Goal: Task Accomplishment & Management: Manage account settings

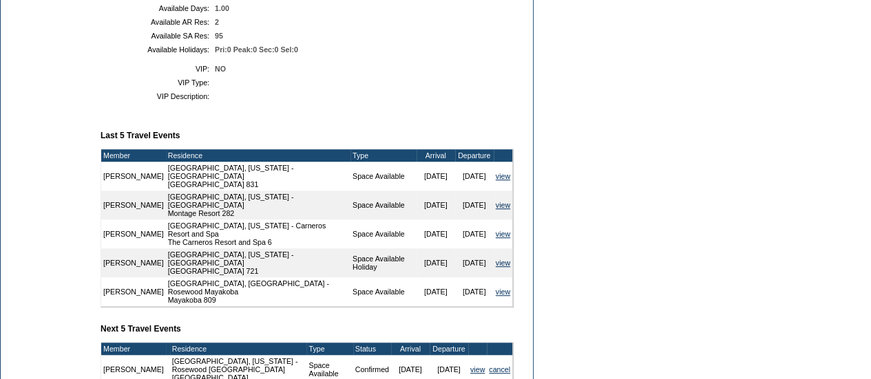
scroll to position [355, 0]
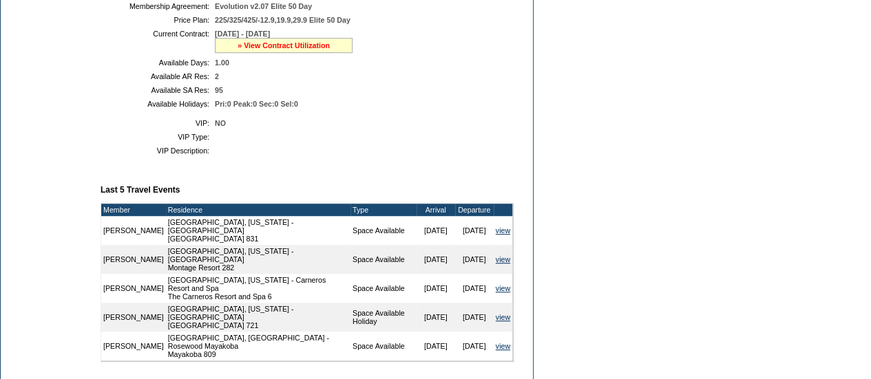
click at [281, 50] on link "» View Contract Utilization" at bounding box center [283, 45] width 92 height 8
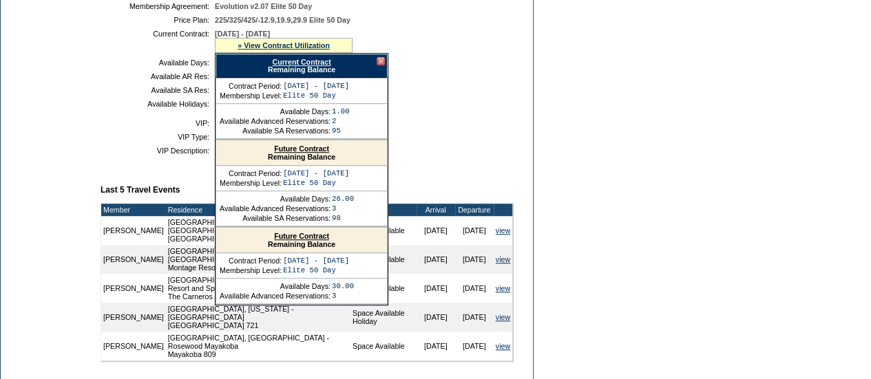
click at [301, 66] on link "Current Contract" at bounding box center [301, 62] width 59 height 8
click at [70, 229] on td "Dashboard Personal Info Business Info Address Info Web Access Notes Current Res…" at bounding box center [47, 199] width 93 height 844
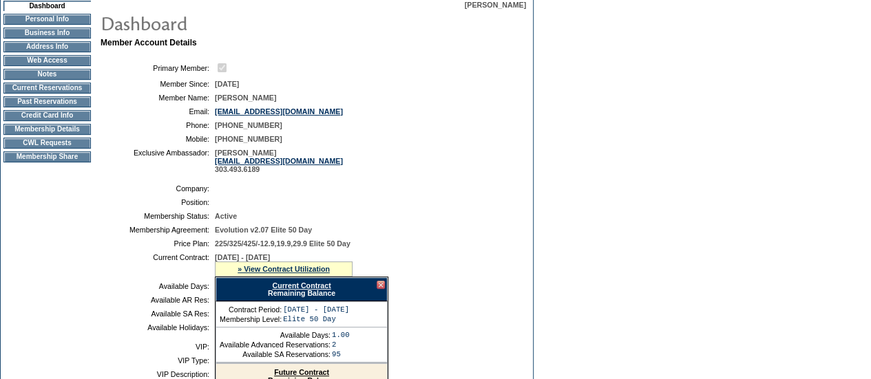
scroll to position [134, 0]
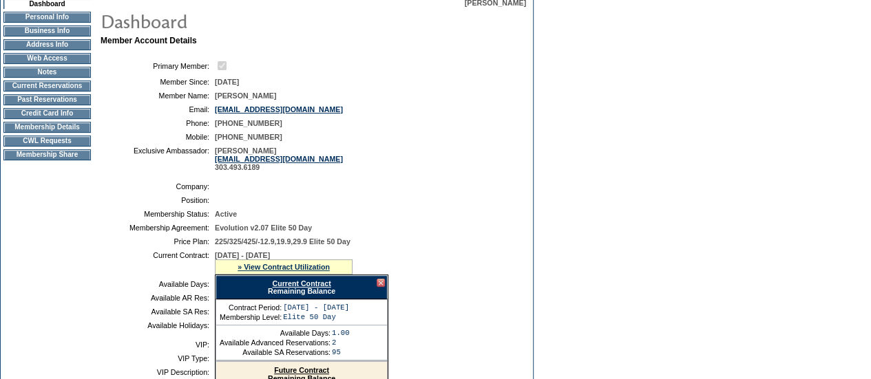
click at [72, 145] on td "CWL Requests" at bounding box center [46, 141] width 87 height 11
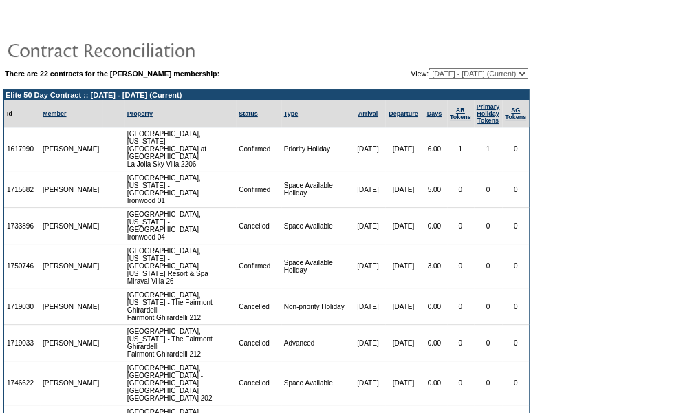
click at [429, 76] on select "[DATE] - [DATE] [DATE] - [DATE] [DATE] - [DATE] [DATE] - [DATE] [DATE] - [DATE]…" at bounding box center [479, 73] width 100 height 11
select select "126068"
click at [429, 68] on select "[DATE] - [DATE] [DATE] - [DATE] [DATE] - [DATE] [DATE] - [DATE] [DATE] - [DATE]…" at bounding box center [479, 73] width 100 height 11
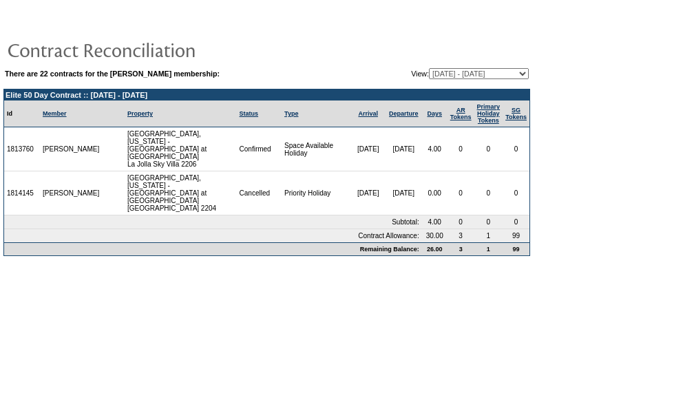
click at [452, 75] on select "[DATE] - [DATE] [DATE] - [DATE] [DATE] - [DATE] [DATE] - [DATE] [DATE] - [DATE]…" at bounding box center [479, 73] width 100 height 11
select select "120502"
click at [429, 68] on select "[DATE] - [DATE] [DATE] - [DATE] [DATE] - [DATE] [DATE] - [DATE] [DATE] - [DATE]…" at bounding box center [479, 73] width 100 height 11
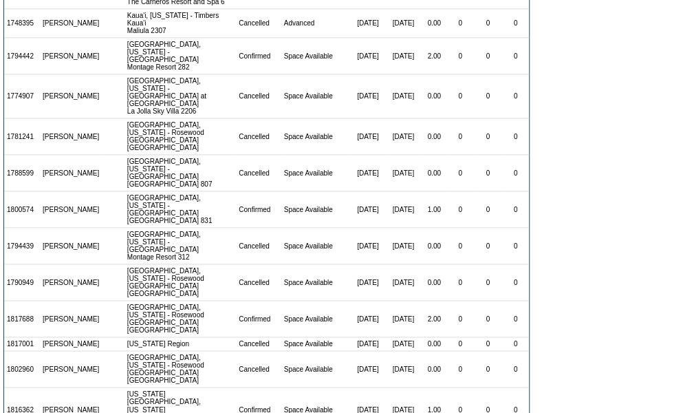
scroll to position [703, 0]
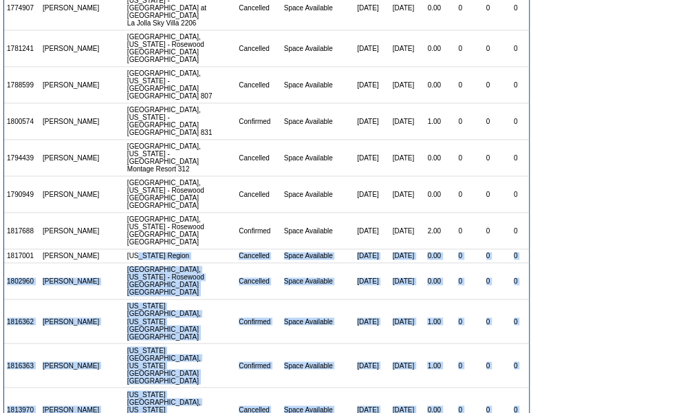
drag, startPoint x: 132, startPoint y: 147, endPoint x: 218, endPoint y: 298, distance: 174.2
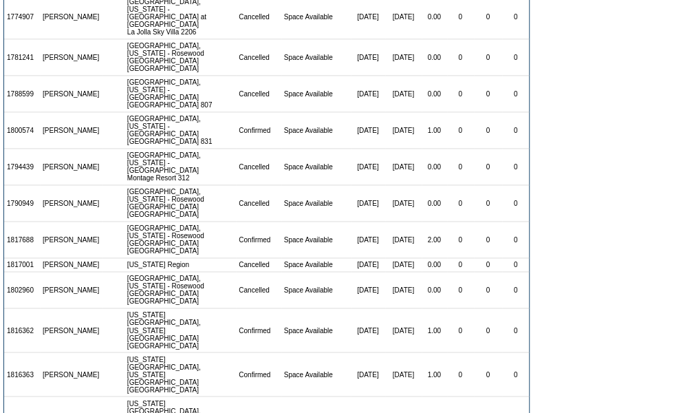
scroll to position [694, 0]
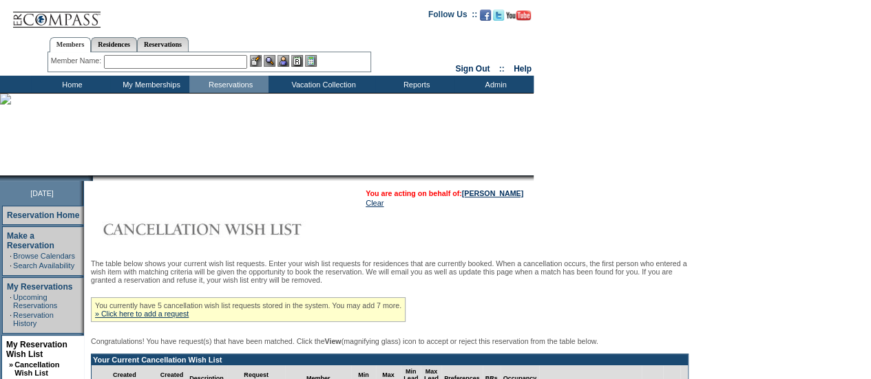
click at [241, 64] on input "text" at bounding box center [175, 62] width 143 height 14
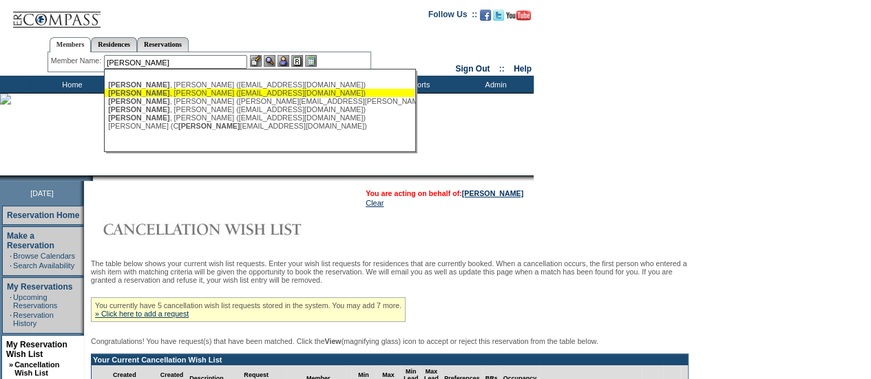
click at [191, 96] on div "Koenig , Jason (jkoenig@haverstockkoenig.com)" at bounding box center [259, 93] width 303 height 8
type input "Koenig, Jason (jkoenig@haverstockkoenig.com)"
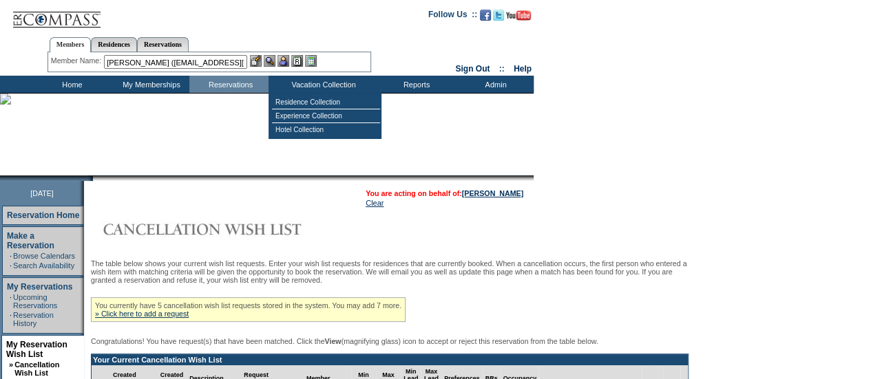
click at [289, 61] on img at bounding box center [283, 61] width 12 height 12
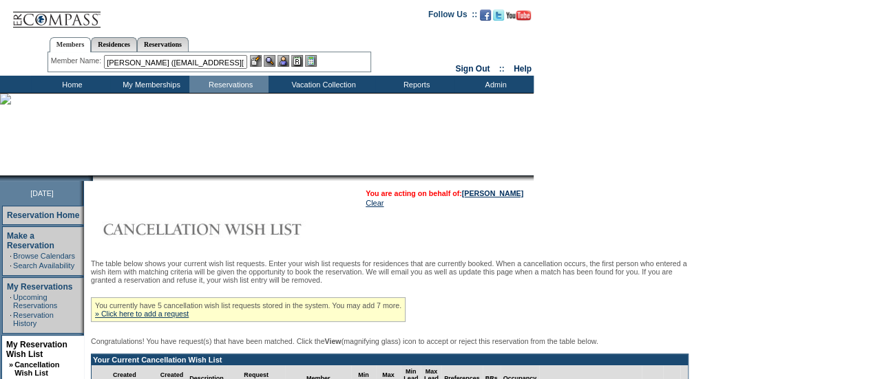
click at [271, 62] on img at bounding box center [270, 61] width 12 height 12
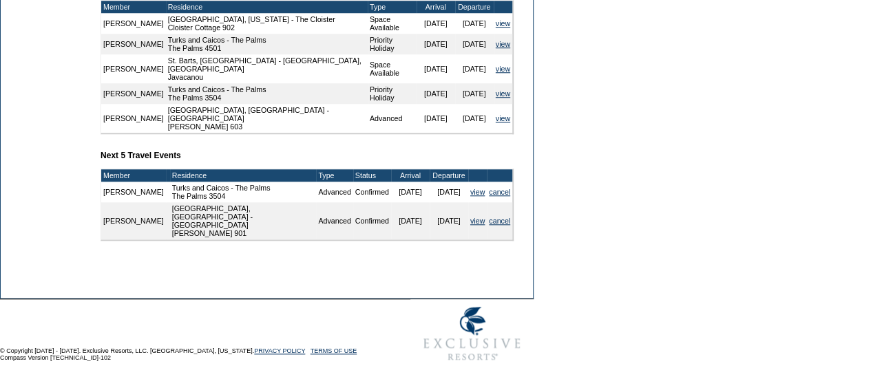
scroll to position [560, 0]
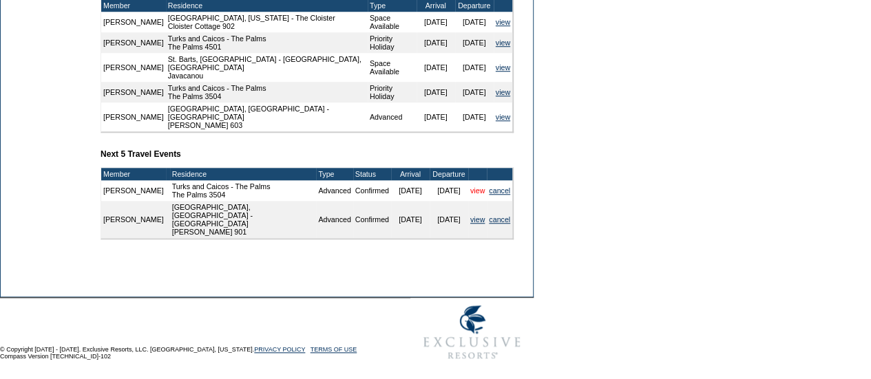
click at [470, 195] on link "view" at bounding box center [477, 191] width 14 height 8
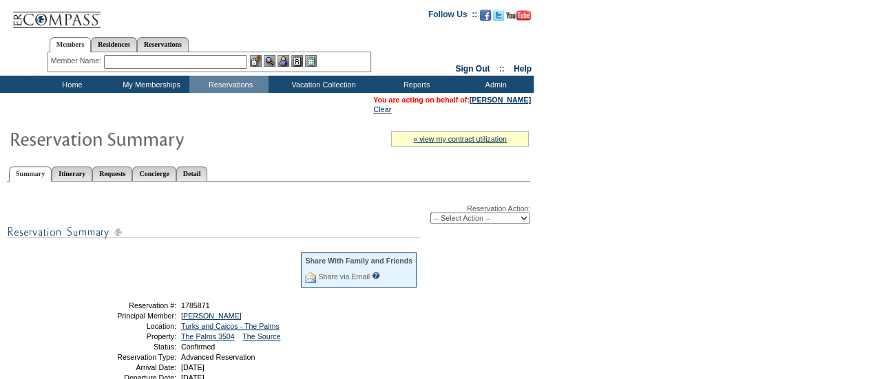
click at [452, 213] on div "Reservation Action: -- Select Action -- Modify Reservation Dates Modify Reserva…" at bounding box center [268, 213] width 523 height 19
click at [458, 220] on select "-- Select Action -- Modify Reservation Dates Modify Reservation Cost Modify Occ…" at bounding box center [480, 218] width 100 height 11
select select "ChangeDates"
click at [430, 214] on select "-- Select Action -- Modify Reservation Dates Modify Reservation Cost Modify Occ…" at bounding box center [480, 218] width 100 height 11
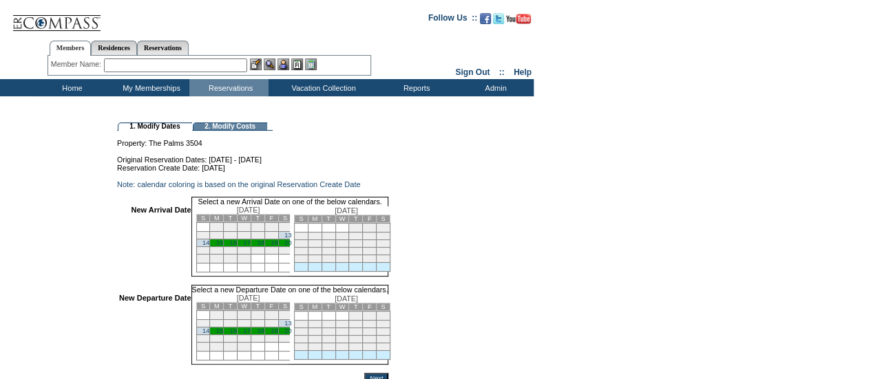
scroll to position [59, 0]
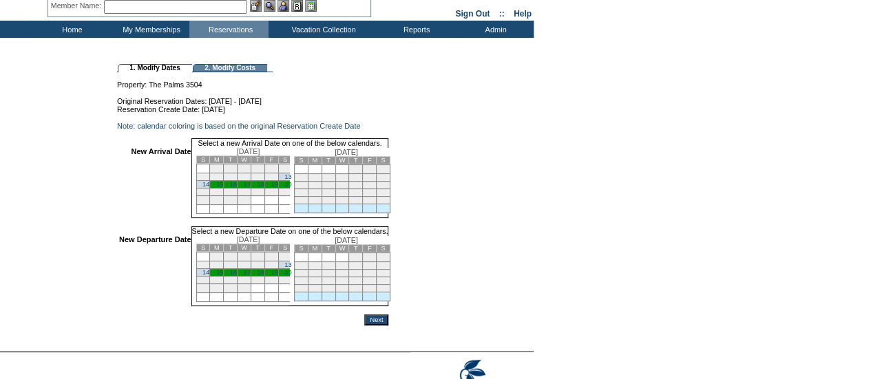
click at [209, 188] on link "14" at bounding box center [205, 184] width 7 height 7
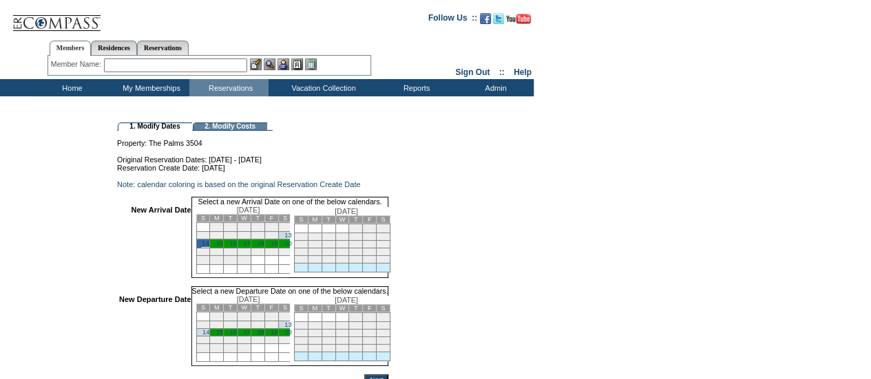
scroll to position [78, 0]
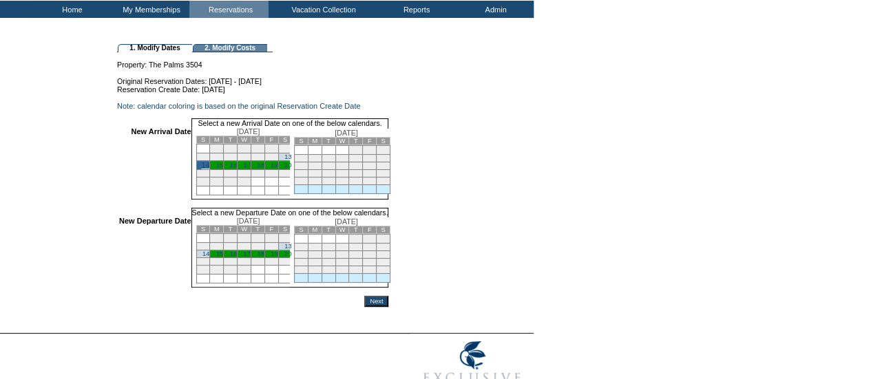
click at [291, 257] on link "20" at bounding box center [287, 254] width 7 height 7
